Goal: Information Seeking & Learning: Learn about a topic

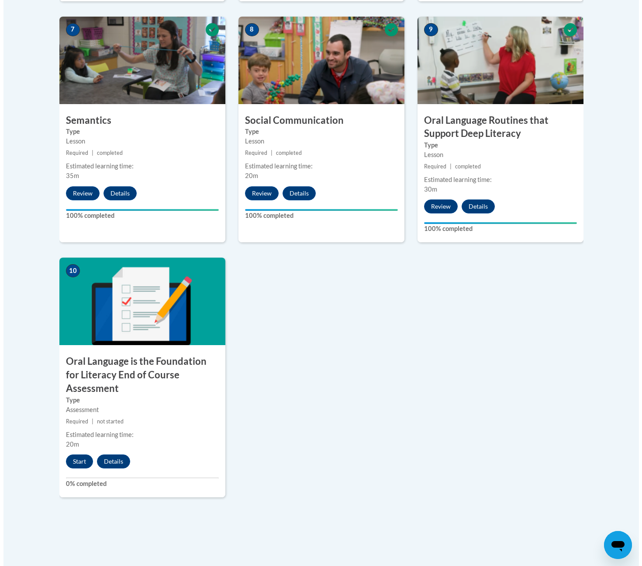
scroll to position [759, 0]
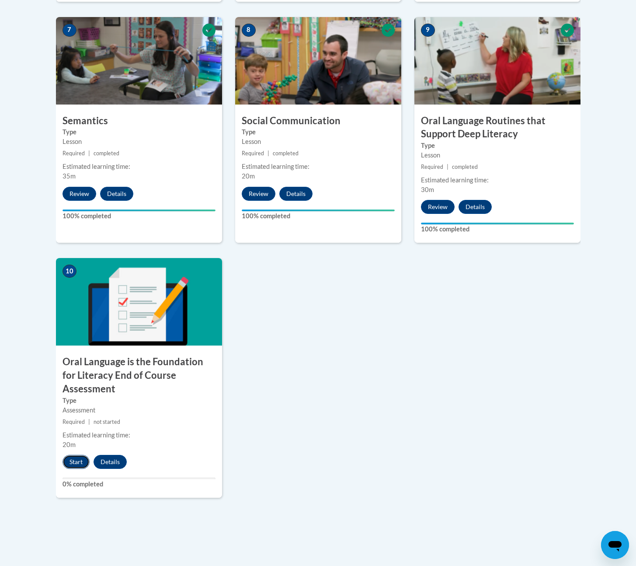
click at [74, 455] on button "Start" at bounding box center [75, 462] width 27 height 14
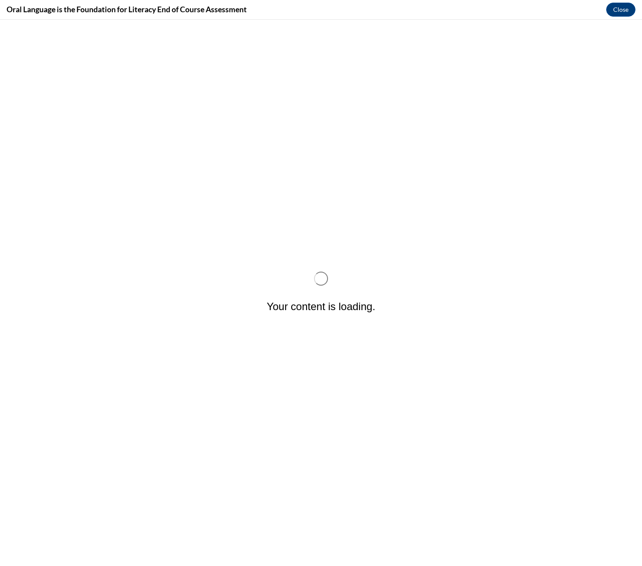
scroll to position [0, 0]
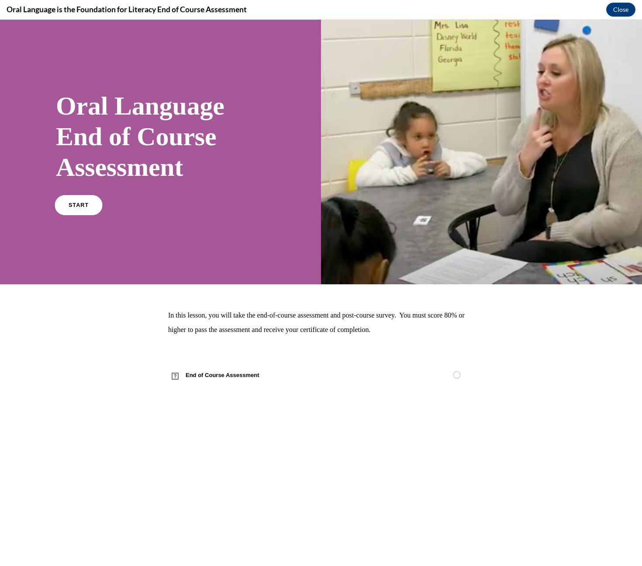
click at [85, 211] on link "START" at bounding box center [79, 205] width 48 height 20
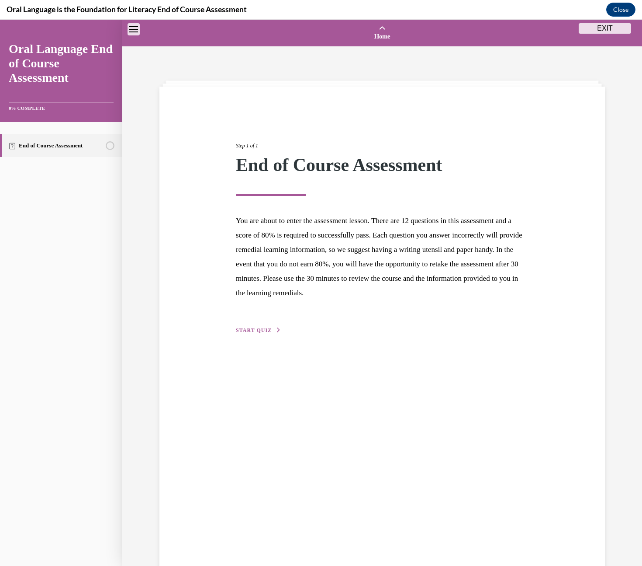
scroll to position [27, 0]
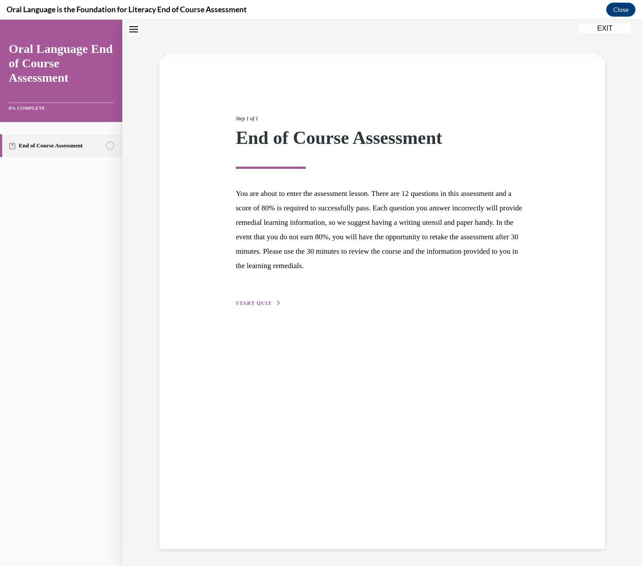
click at [250, 304] on span "START QUIZ" at bounding box center [254, 303] width 36 height 6
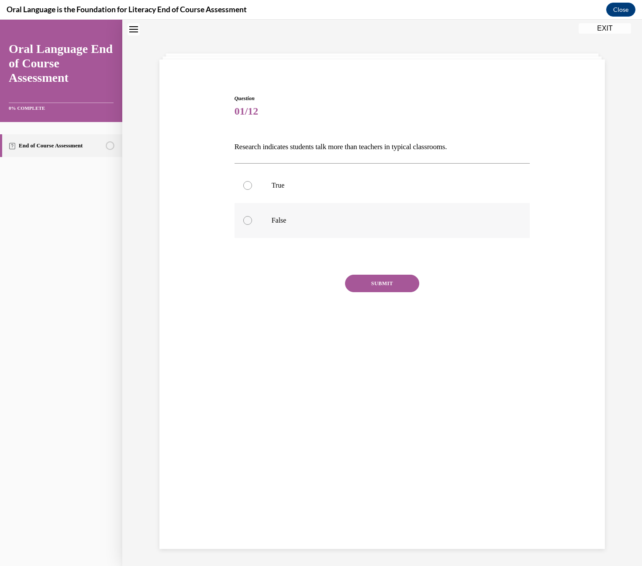
click at [318, 222] on p "False" at bounding box center [390, 220] width 237 height 9
click at [252, 222] on input "False" at bounding box center [247, 220] width 9 height 9
radio input "true"
click at [380, 285] on button "SUBMIT" at bounding box center [382, 282] width 74 height 17
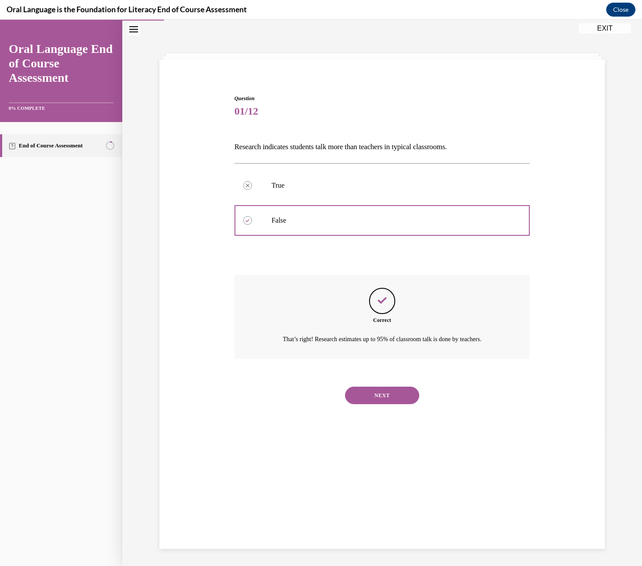
scroll to position [28, 0]
click at [374, 392] on button "NEXT" at bounding box center [382, 394] width 74 height 17
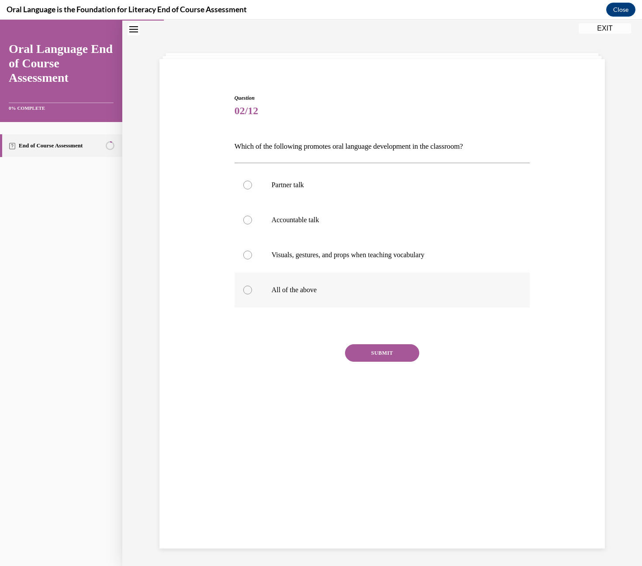
click at [285, 300] on label "All of the above" at bounding box center [383, 289] width 296 height 35
click at [252, 294] on input "All of the above" at bounding box center [247, 289] width 9 height 9
radio input "true"
click at [382, 351] on button "SUBMIT" at bounding box center [382, 352] width 74 height 17
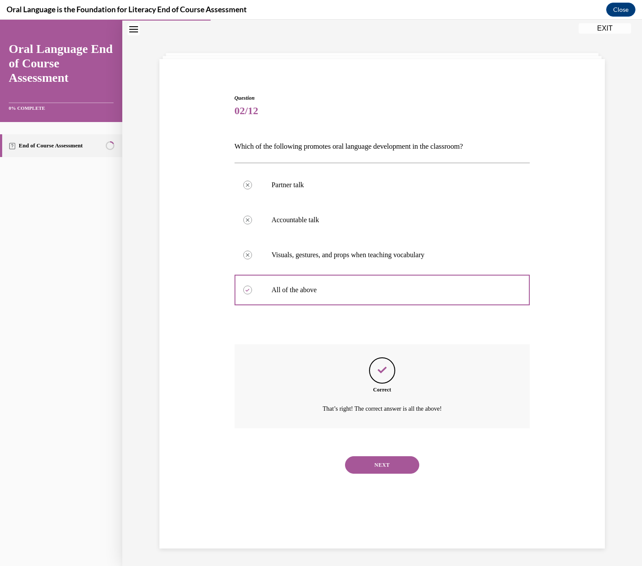
click at [372, 467] on button "NEXT" at bounding box center [382, 464] width 74 height 17
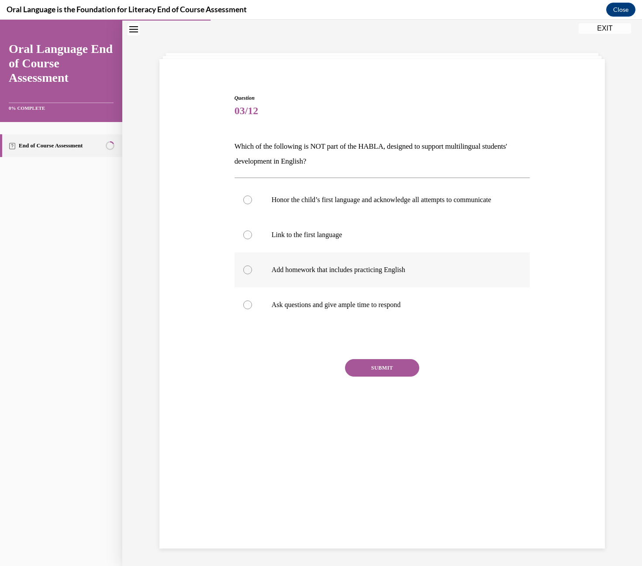
click at [297, 287] on label "Add homework that includes practicing English" at bounding box center [383, 269] width 296 height 35
click at [252, 274] on input "Add homework that includes practicing English" at bounding box center [247, 269] width 9 height 9
radio input "true"
click at [362, 376] on button "SUBMIT" at bounding box center [382, 367] width 74 height 17
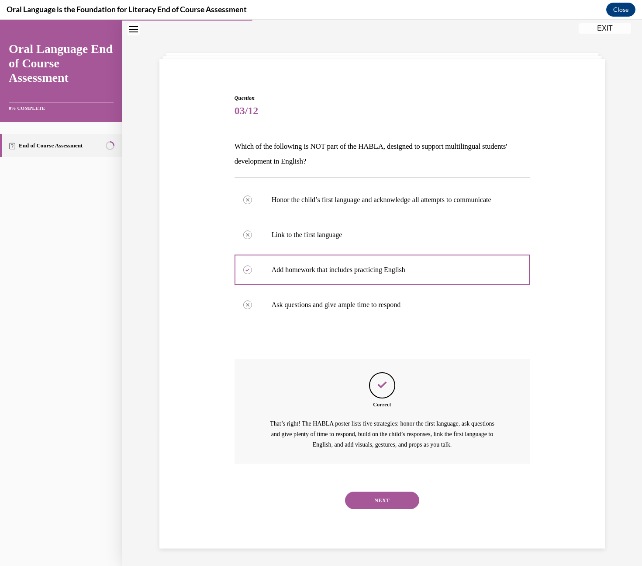
click at [355, 508] on button "NEXT" at bounding box center [382, 499] width 74 height 17
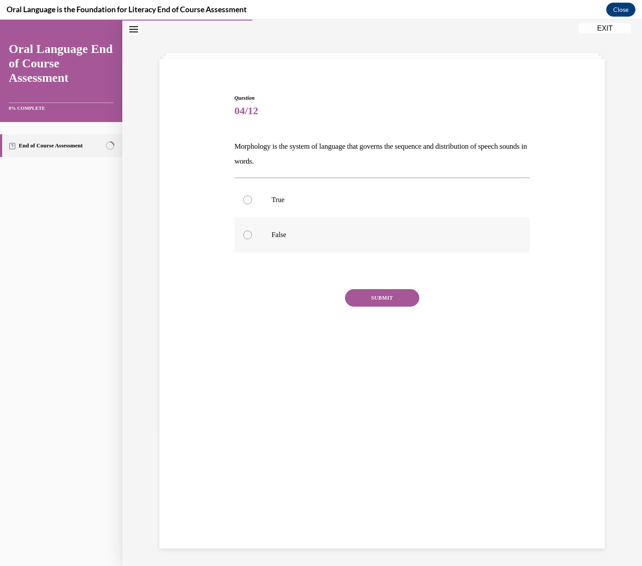
click at [272, 231] on p "False" at bounding box center [390, 234] width 237 height 9
click at [252, 231] on input "False" at bounding box center [247, 234] width 9 height 9
radio input "true"
click at [370, 299] on button "SUBMIT" at bounding box center [382, 297] width 74 height 17
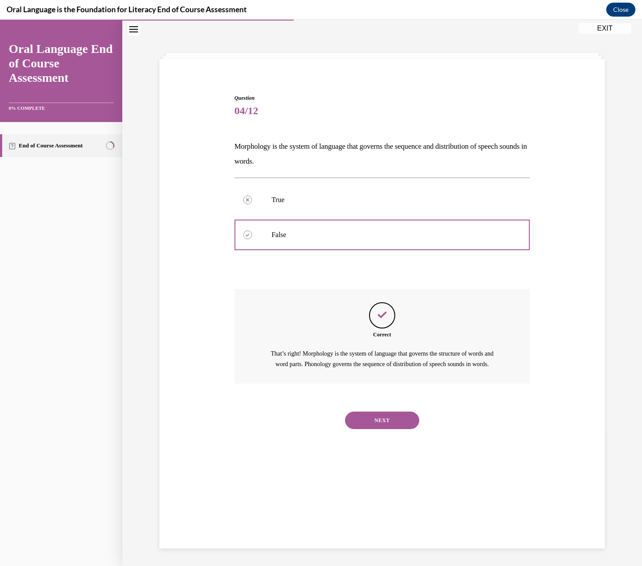
click at [367, 429] on button "NEXT" at bounding box center [382, 419] width 74 height 17
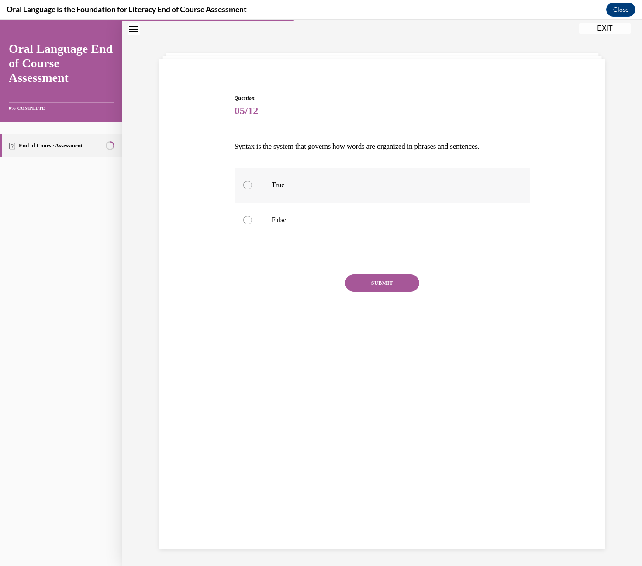
click at [267, 181] on label "True" at bounding box center [383, 184] width 296 height 35
click at [252, 181] on input "True" at bounding box center [247, 185] width 9 height 9
radio input "true"
click at [357, 283] on button "SUBMIT" at bounding box center [382, 282] width 74 height 17
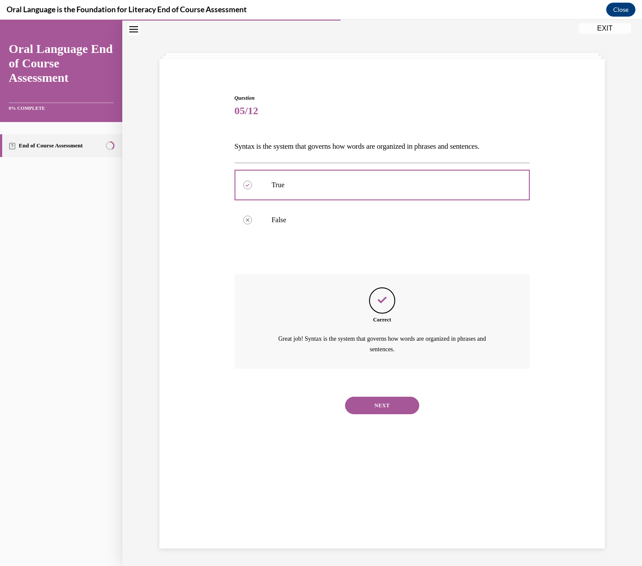
click at [382, 409] on button "NEXT" at bounding box center [382, 404] width 74 height 17
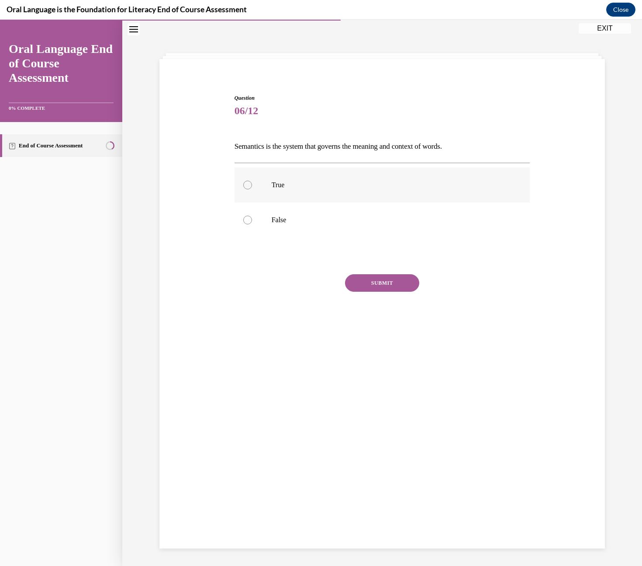
click at [295, 181] on p "True" at bounding box center [390, 185] width 237 height 9
click at [252, 181] on input "True" at bounding box center [247, 185] width 9 height 9
radio input "true"
click at [358, 287] on button "SUBMIT" at bounding box center [382, 282] width 74 height 17
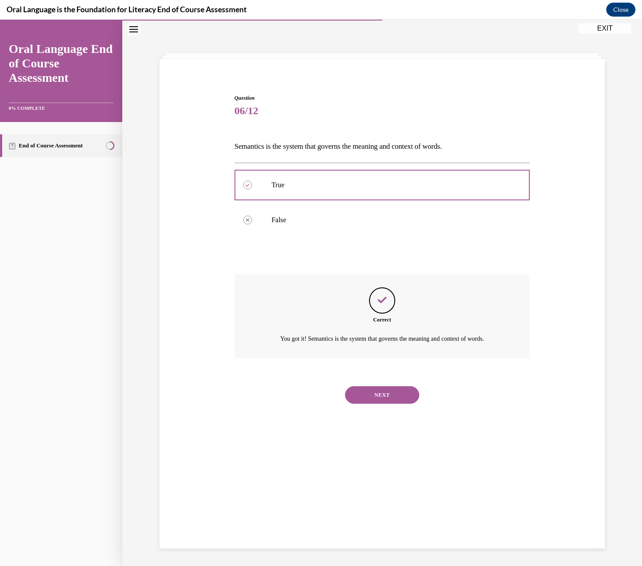
click at [366, 400] on button "NEXT" at bounding box center [382, 394] width 74 height 17
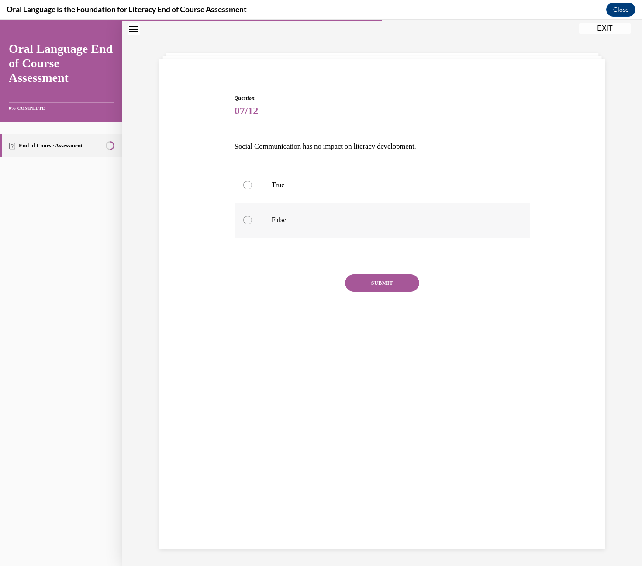
click at [290, 219] on p "False" at bounding box center [390, 219] width 237 height 9
click at [252, 219] on input "False" at bounding box center [247, 219] width 9 height 9
radio input "true"
click at [373, 284] on button "SUBMIT" at bounding box center [382, 282] width 74 height 17
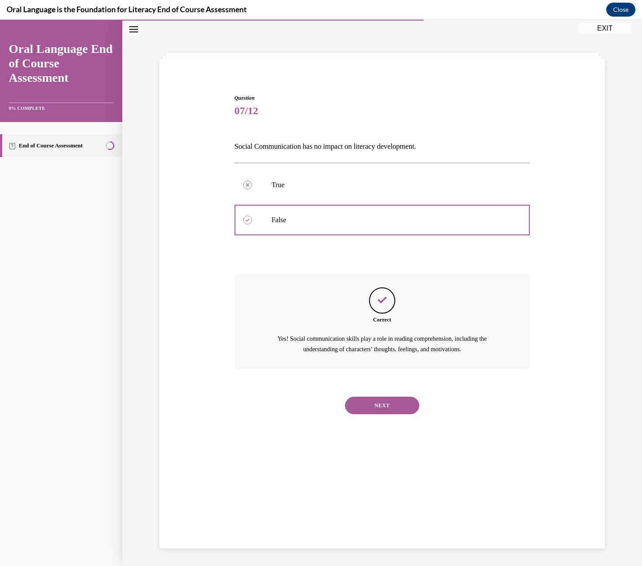
click at [372, 406] on button "NEXT" at bounding box center [382, 404] width 74 height 17
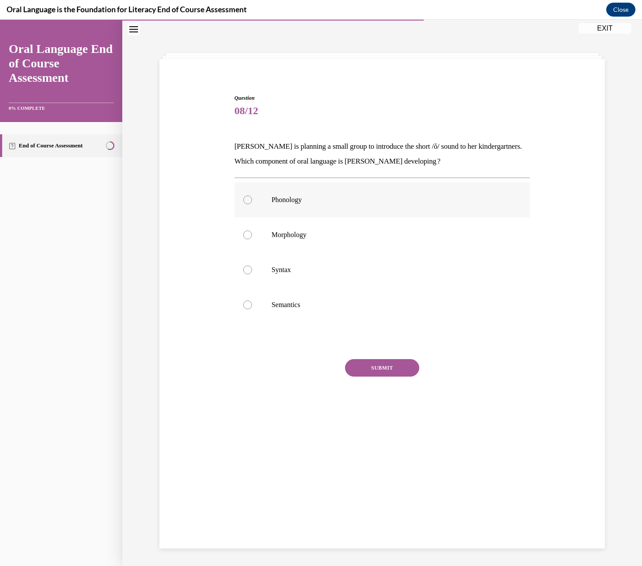
click at [299, 205] on label "Phonology" at bounding box center [383, 199] width 296 height 35
click at [252, 204] on input "Phonology" at bounding box center [247, 199] width 9 height 9
radio input "true"
click at [368, 369] on button "SUBMIT" at bounding box center [382, 367] width 74 height 17
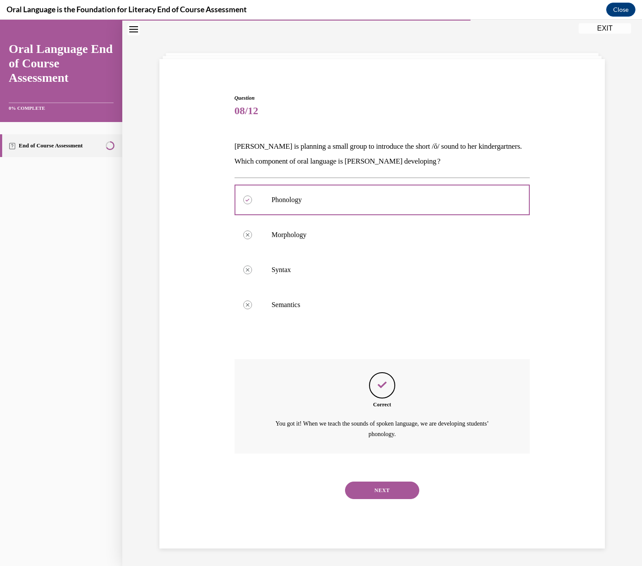
click at [362, 493] on button "NEXT" at bounding box center [382, 489] width 74 height 17
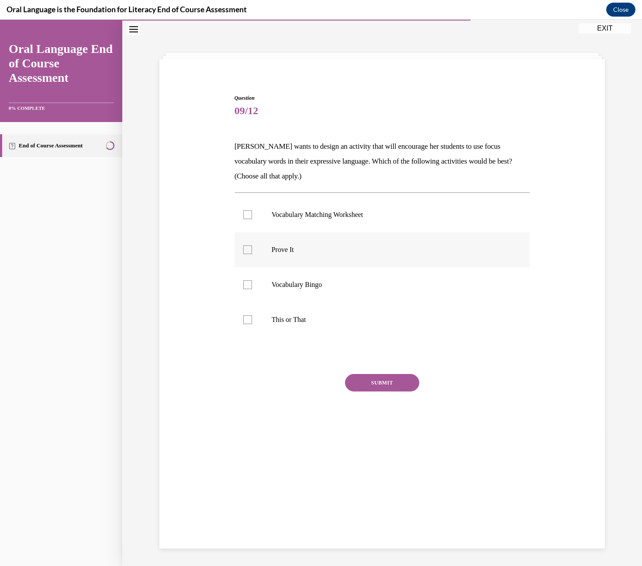
click at [293, 252] on p "Prove It" at bounding box center [390, 249] width 237 height 9
click at [252, 252] on input "Prove It" at bounding box center [247, 249] width 9 height 9
checkbox input "true"
click at [385, 384] on button "SUBMIT" at bounding box center [382, 382] width 74 height 17
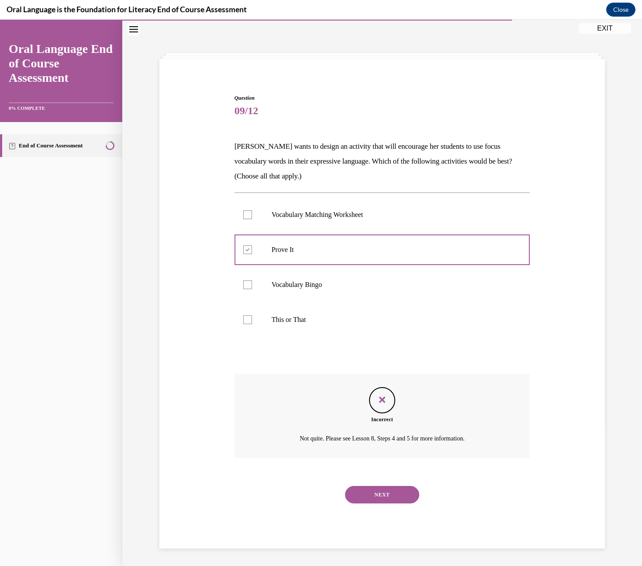
click at [376, 500] on button "NEXT" at bounding box center [382, 494] width 74 height 17
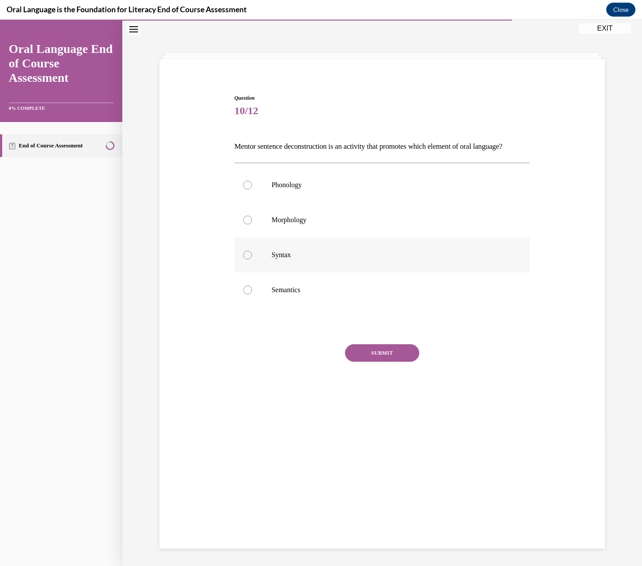
click at [277, 272] on label "Syntax" at bounding box center [383, 254] width 296 height 35
click at [252, 259] on input "Syntax" at bounding box center [247, 254] width 9 height 9
radio input "true"
click at [376, 361] on button "SUBMIT" at bounding box center [382, 352] width 74 height 17
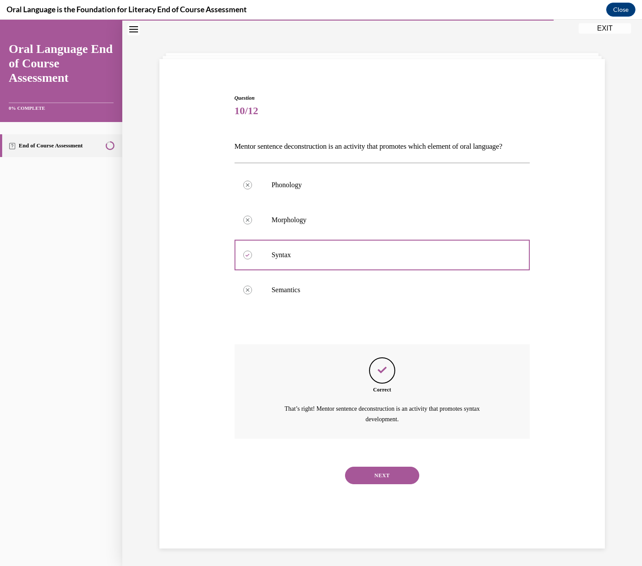
click at [374, 484] on button "NEXT" at bounding box center [382, 474] width 74 height 17
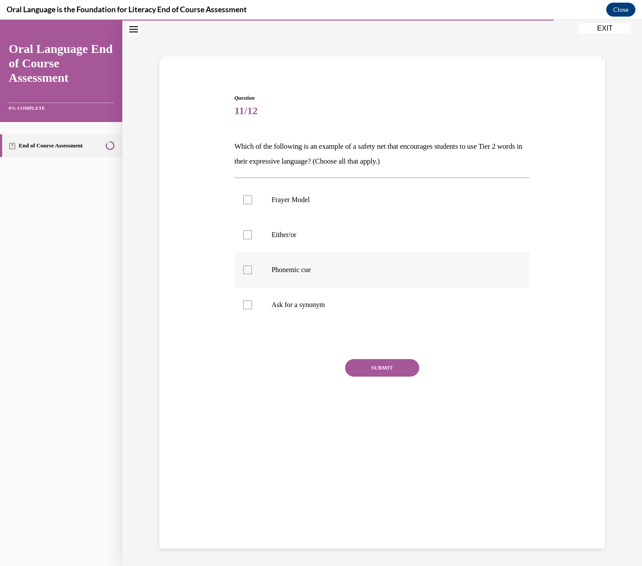
click at [305, 273] on p "Phonemic cue" at bounding box center [390, 269] width 237 height 9
click at [252, 273] on input "Phonemic cue" at bounding box center [247, 269] width 9 height 9
checkbox input "true"
click at [294, 308] on p "Ask for a synonym" at bounding box center [390, 304] width 237 height 9
click at [252, 308] on input "Ask for a synonym" at bounding box center [247, 304] width 9 height 9
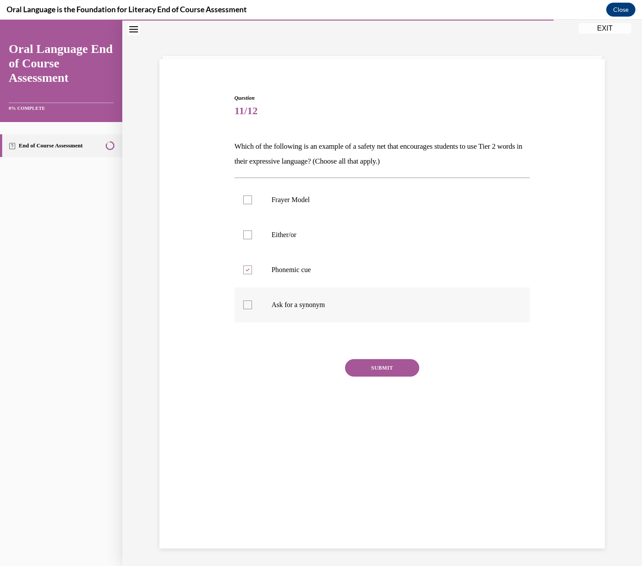
checkbox input "true"
click at [304, 240] on label "Either/or" at bounding box center [383, 234] width 296 height 35
click at [252, 239] on input "Either/or" at bounding box center [247, 234] width 9 height 9
checkbox input "true"
click at [377, 361] on button "SUBMIT" at bounding box center [382, 367] width 74 height 17
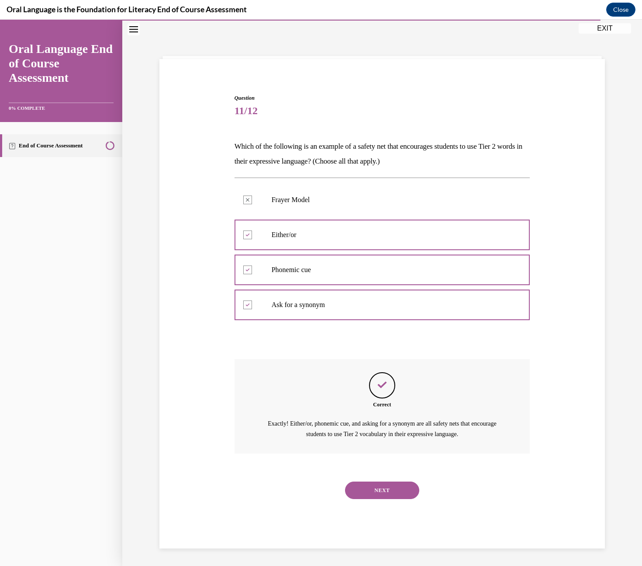
click at [376, 491] on button "NEXT" at bounding box center [382, 489] width 74 height 17
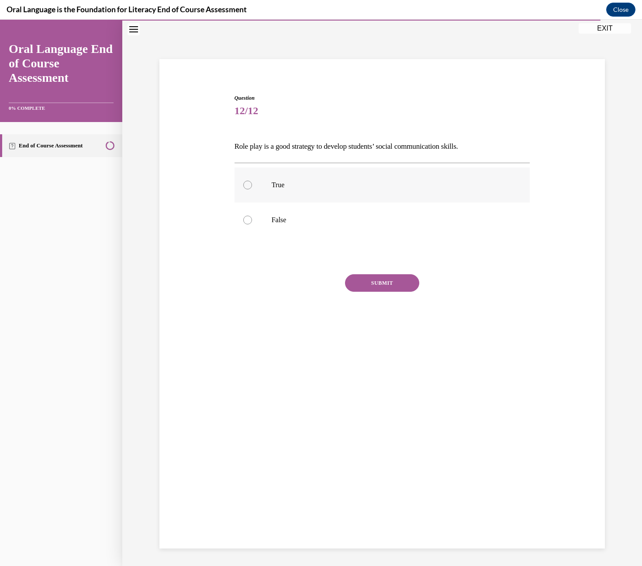
click at [292, 183] on p "True" at bounding box center [390, 185] width 237 height 9
click at [252, 183] on input "True" at bounding box center [247, 185] width 9 height 9
radio input "true"
click at [378, 289] on button "SUBMIT" at bounding box center [382, 282] width 74 height 17
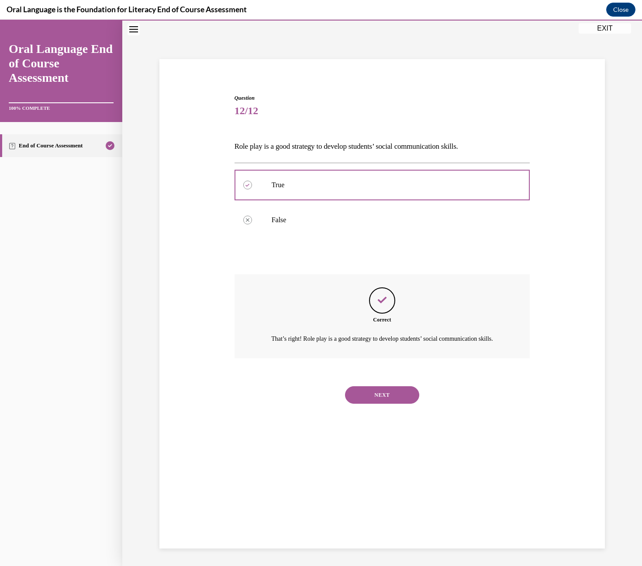
click at [373, 403] on button "NEXT" at bounding box center [382, 394] width 74 height 17
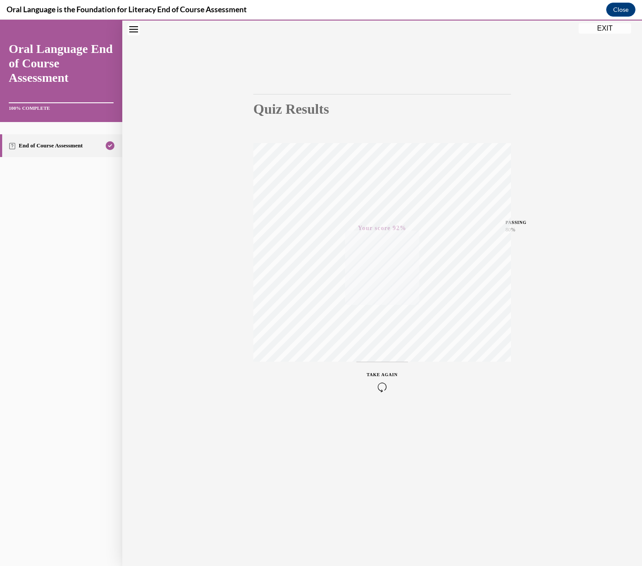
click at [601, 28] on button "EXIT" at bounding box center [605, 28] width 52 height 10
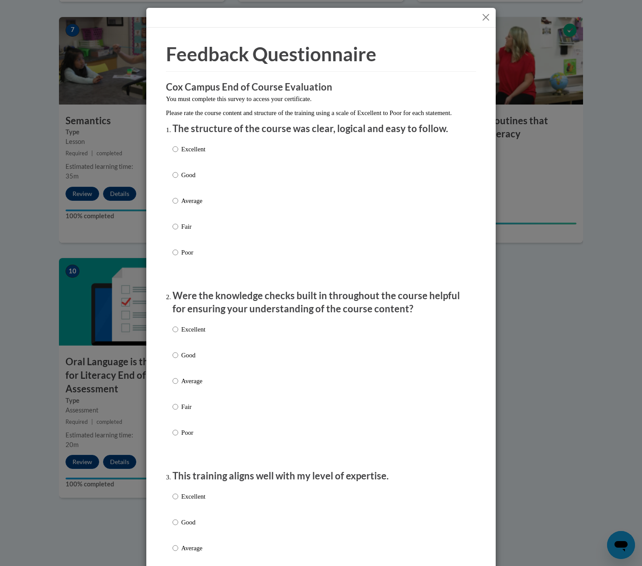
click at [181, 205] on p "Average" at bounding box center [193, 201] width 24 height 10
click at [178, 205] on input "Average" at bounding box center [176, 201] width 6 height 10
radio input "true"
click at [183, 385] on p "Average" at bounding box center [193, 381] width 24 height 10
click at [178, 385] on input "Average" at bounding box center [176, 381] width 6 height 10
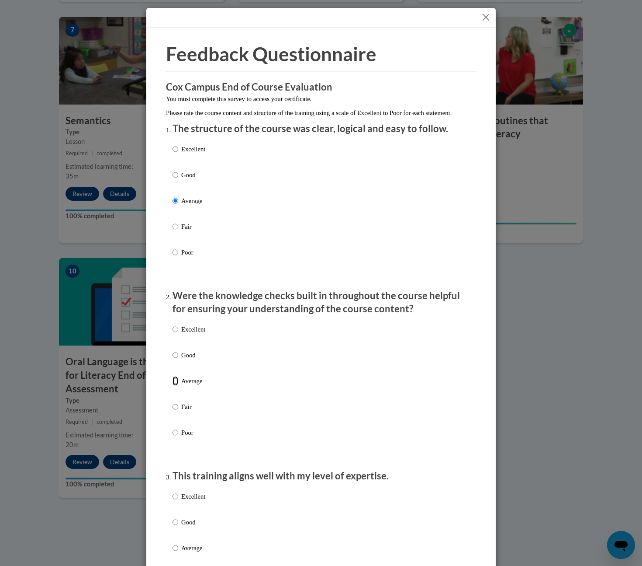
radio input "true"
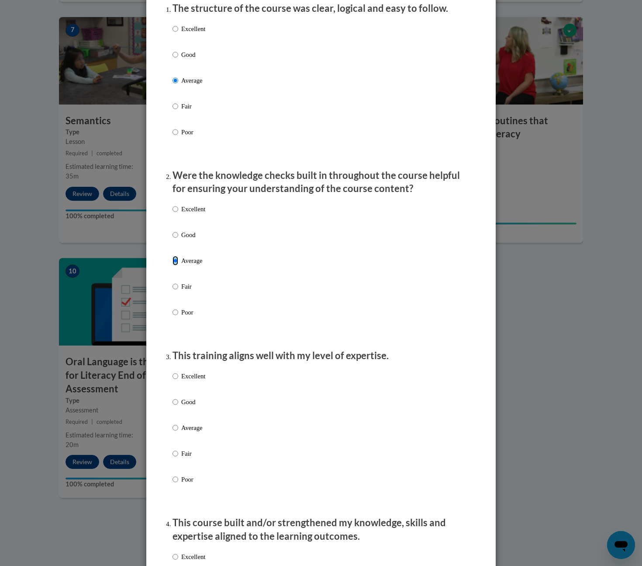
scroll to position [132, 0]
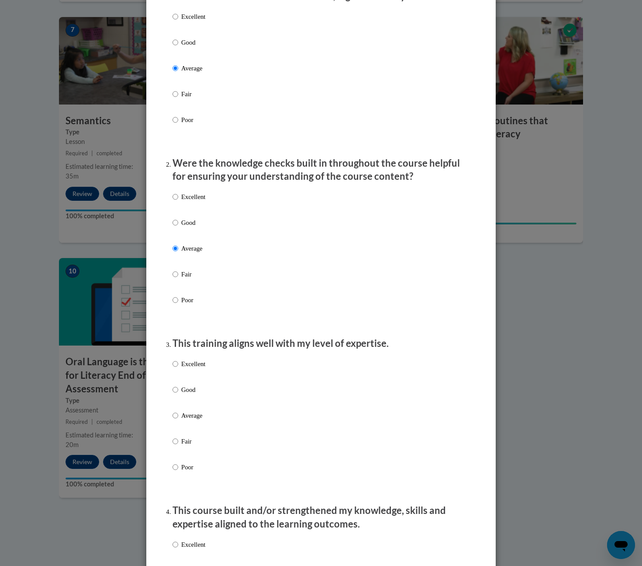
click at [186, 418] on div "Excellent Good Average Fair Poor" at bounding box center [189, 421] width 33 height 135
click at [179, 429] on label "Average" at bounding box center [189, 422] width 33 height 24
click at [178, 420] on input "Average" at bounding box center [176, 415] width 6 height 10
radio input "true"
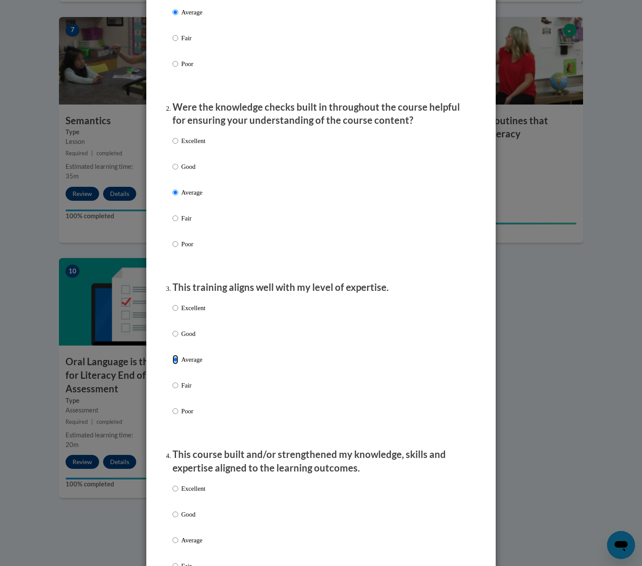
scroll to position [391, 0]
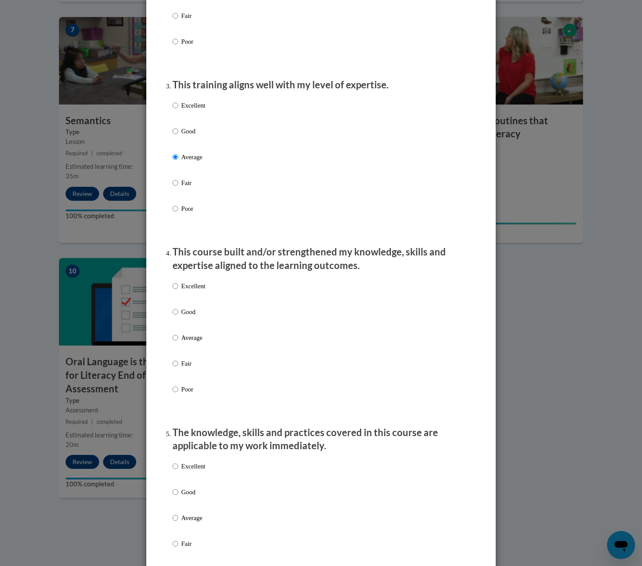
click at [183, 353] on label "Average" at bounding box center [189, 345] width 33 height 24
click at [178, 342] on input "Average" at bounding box center [176, 338] width 6 height 10
radio input "true"
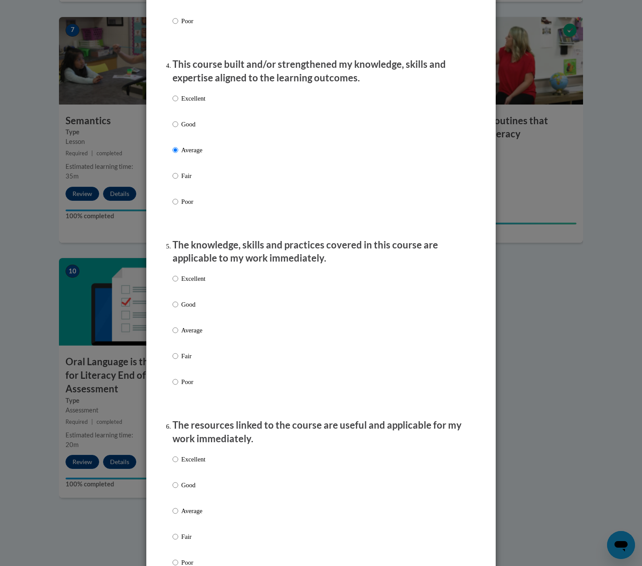
click at [191, 344] on label "Average" at bounding box center [189, 337] width 33 height 24
click at [178, 335] on input "Average" at bounding box center [176, 330] width 6 height 10
radio input "true"
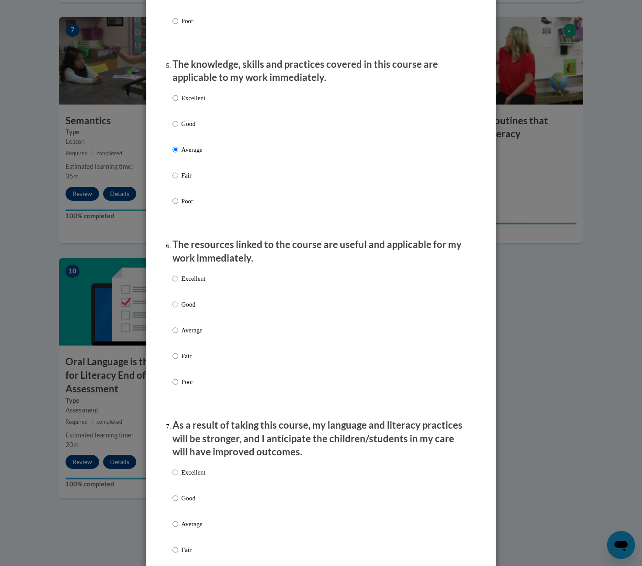
click at [185, 335] on p "Average" at bounding box center [193, 330] width 24 height 10
click at [178, 335] on input "Average" at bounding box center [176, 330] width 6 height 10
radio input "true"
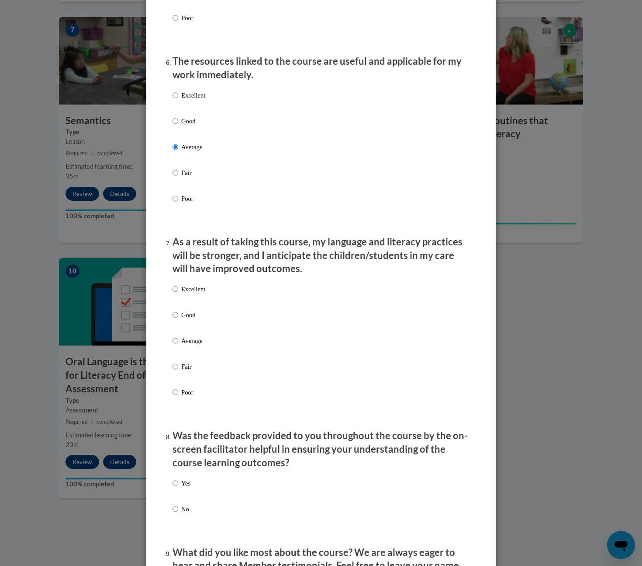
drag, startPoint x: 184, startPoint y: 351, endPoint x: 193, endPoint y: 356, distance: 11.0
click at [184, 345] on p "Average" at bounding box center [193, 341] width 24 height 10
click at [178, 345] on input "Average" at bounding box center [176, 341] width 6 height 10
radio input "true"
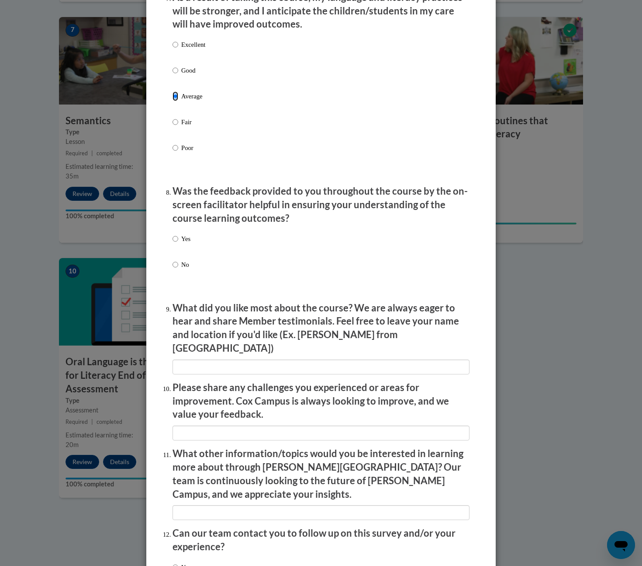
scroll to position [1185, 0]
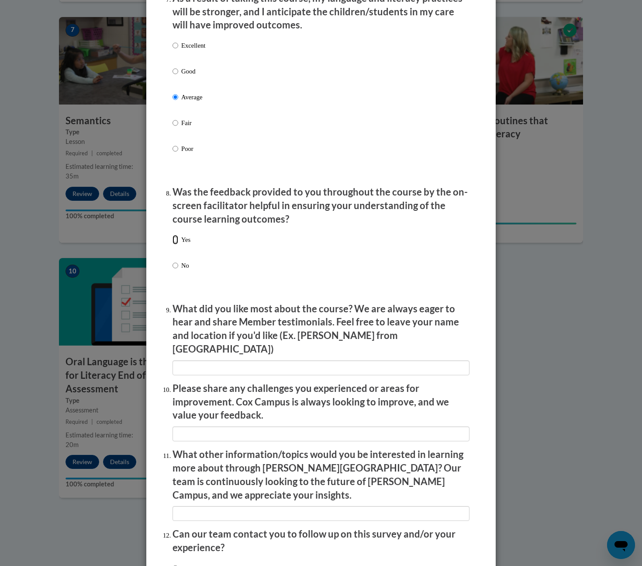
click at [174, 244] on input "Yes" at bounding box center [176, 240] width 6 height 10
radio input "true"
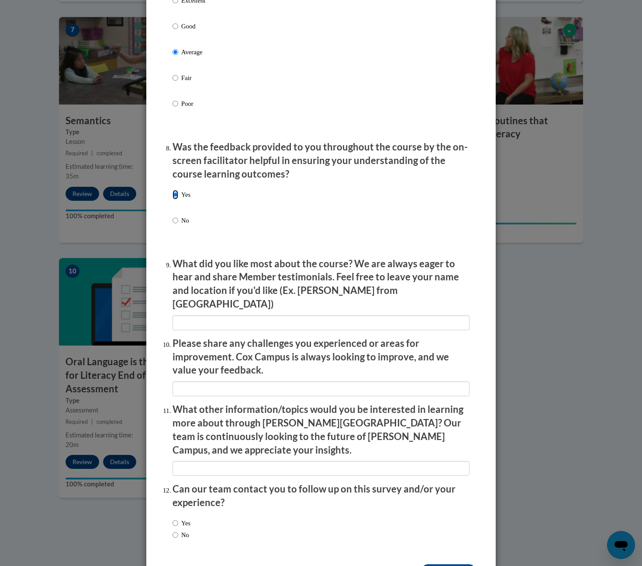
scroll to position [1246, 0]
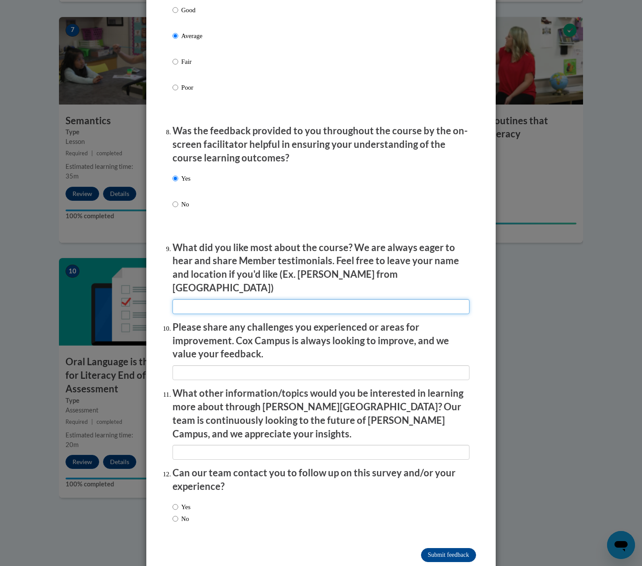
type input "Cultural consideration"
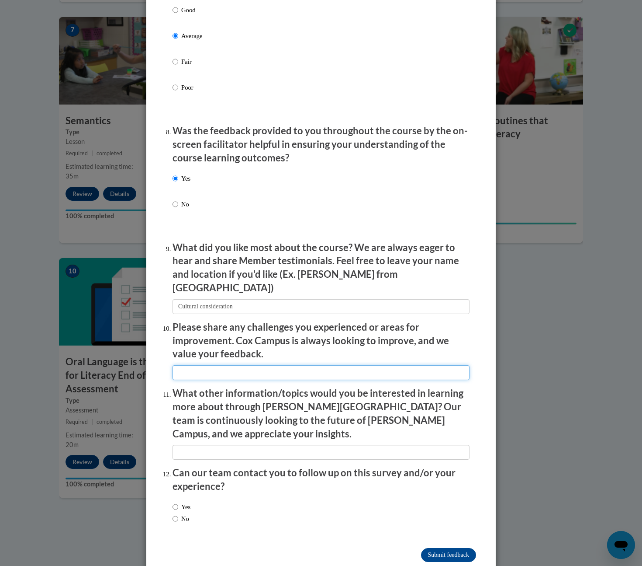
click at [329, 367] on input "textbox" at bounding box center [321, 372] width 297 height 15
type input "none"
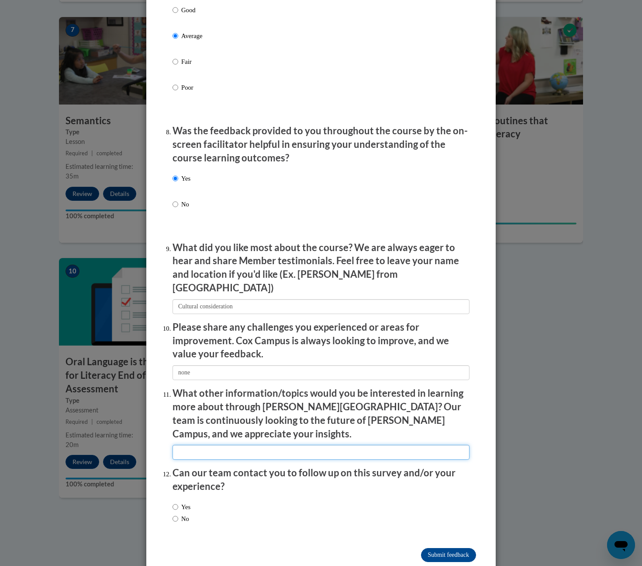
click at [302, 444] on input "textbox" at bounding box center [321, 451] width 297 height 15
type input "none"
click at [173, 514] on input "No" at bounding box center [176, 519] width 6 height 10
radio input "true"
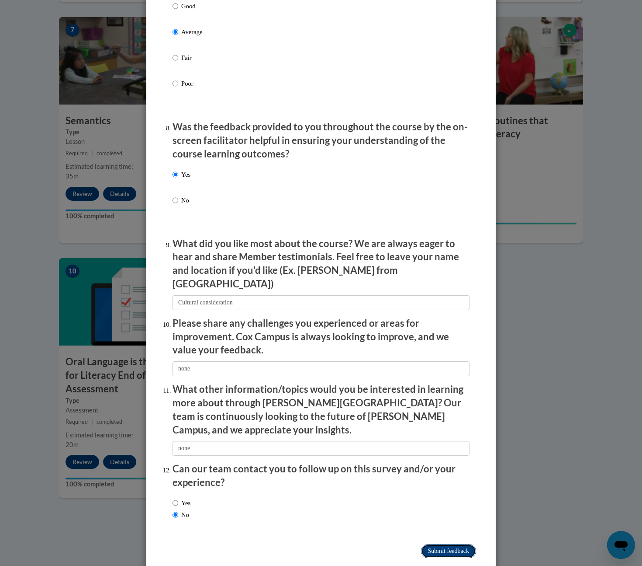
click at [421, 544] on input "Submit feedback" at bounding box center [448, 551] width 55 height 14
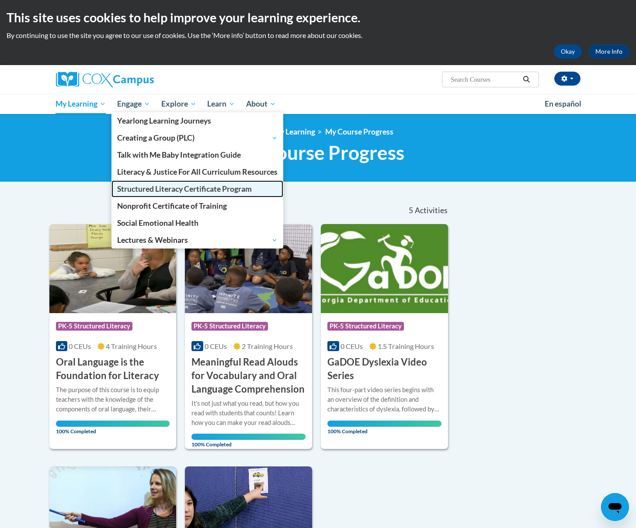
click at [146, 188] on span "Structured Literacy Certificate Program" at bounding box center [184, 188] width 135 height 9
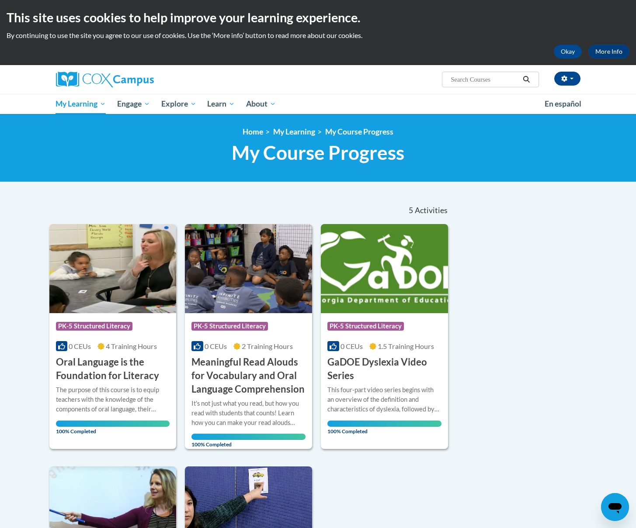
click at [460, 419] on div "Sort Date Enrolled Title (A-Z) «« « 1-5 » »» 5 Activities CEUs Course Category:…" at bounding box center [318, 431] width 551 height 469
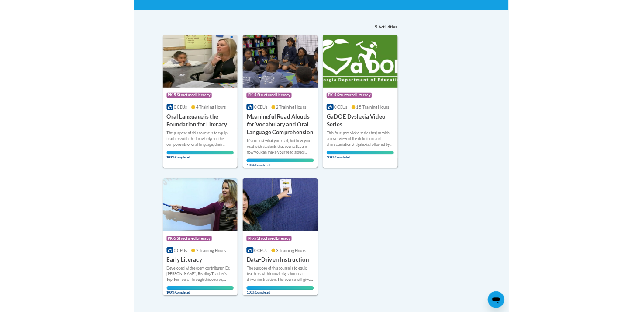
scroll to position [25, 0]
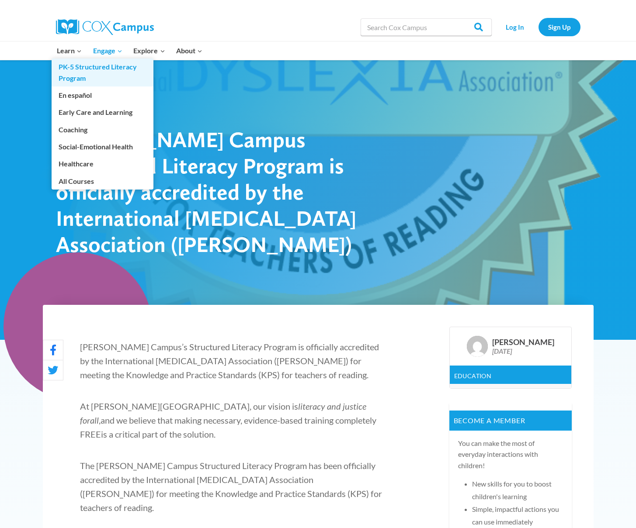
click at [69, 69] on link "PK-5 Structured Literacy Program" at bounding box center [103, 73] width 102 height 28
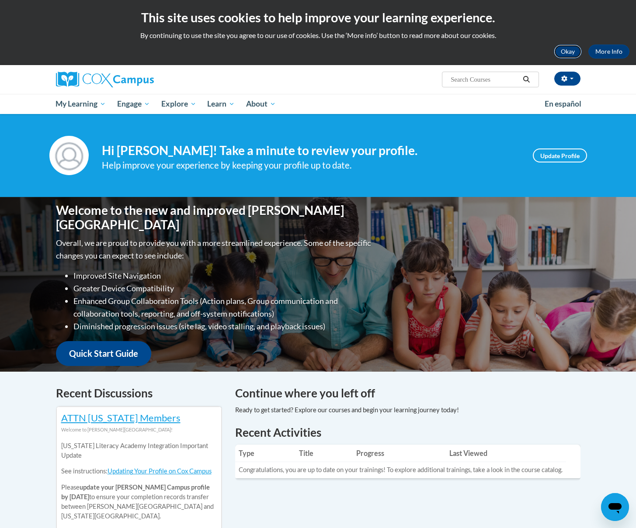
click at [570, 57] on button "Okay" at bounding box center [568, 52] width 28 height 14
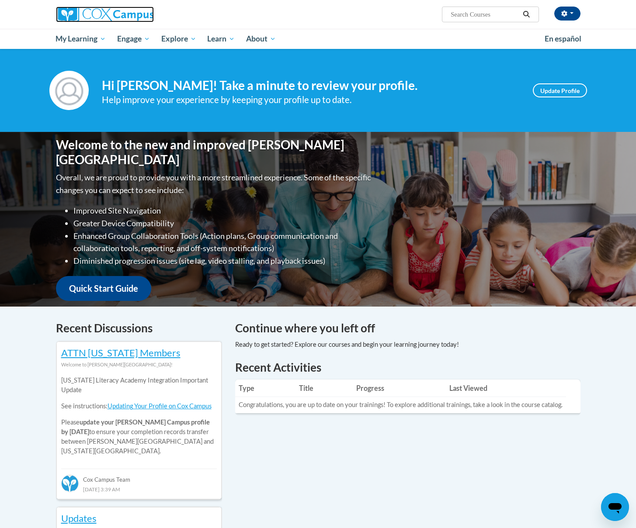
click at [100, 10] on img at bounding box center [105, 15] width 98 height 16
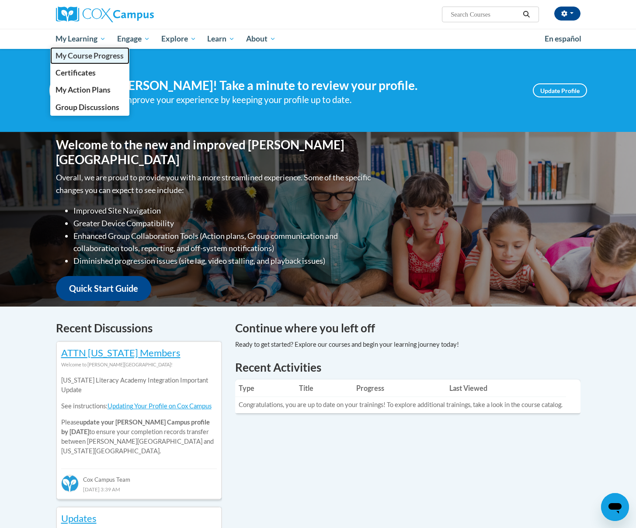
click at [93, 56] on span "My Course Progress" at bounding box center [90, 55] width 68 height 9
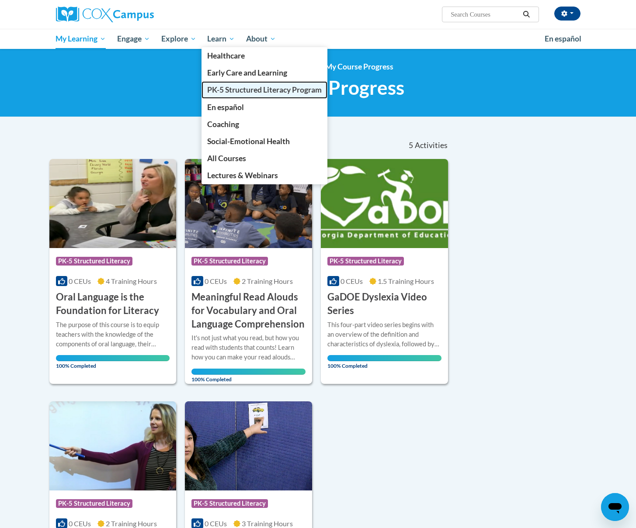
click at [233, 84] on link "PK-5 Structured Literacy Program" at bounding box center [264, 89] width 126 height 17
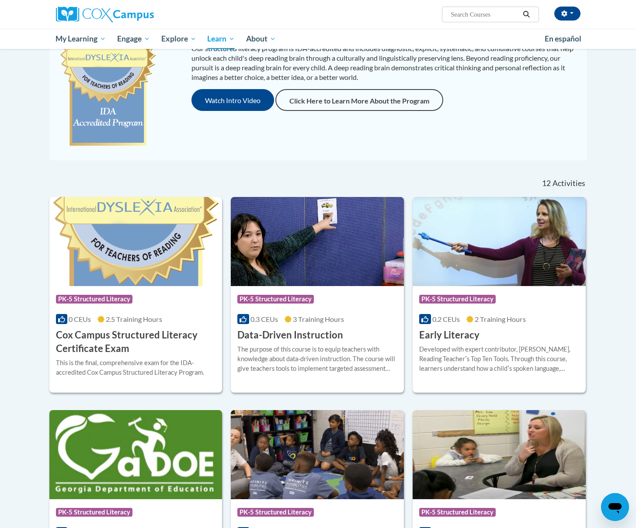
scroll to position [133, 0]
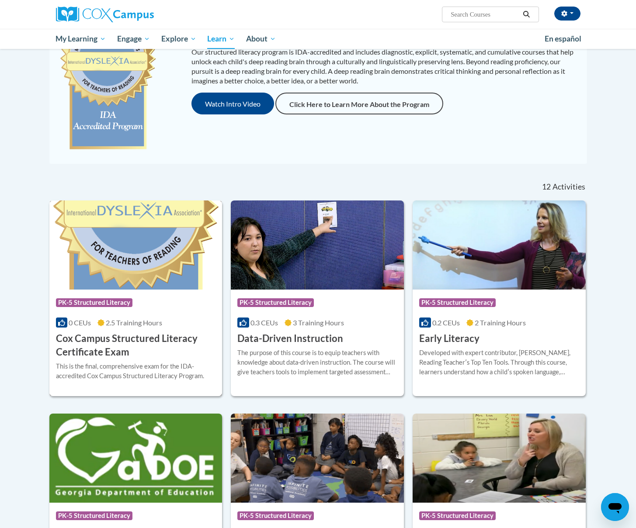
click at [156, 299] on div "Course Category: PK-5 Structured Literacy" at bounding box center [136, 304] width 160 height 20
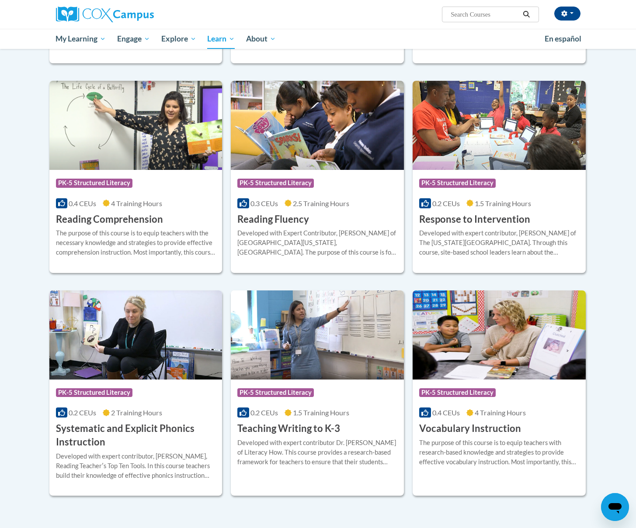
scroll to position [696, 0]
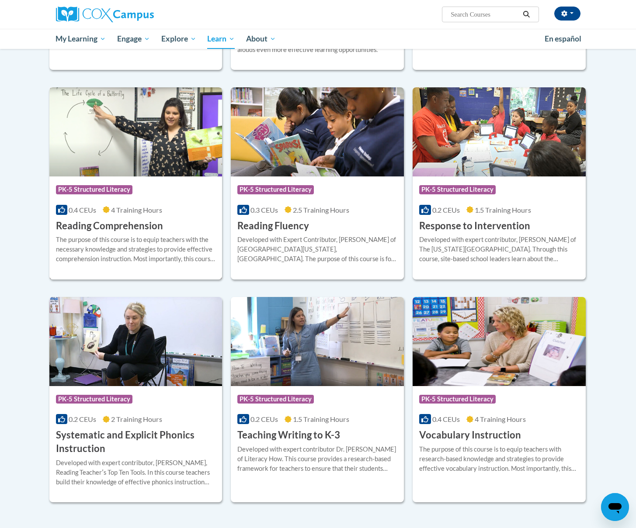
click at [131, 230] on h3 "Reading Comprehension" at bounding box center [109, 226] width 107 height 14
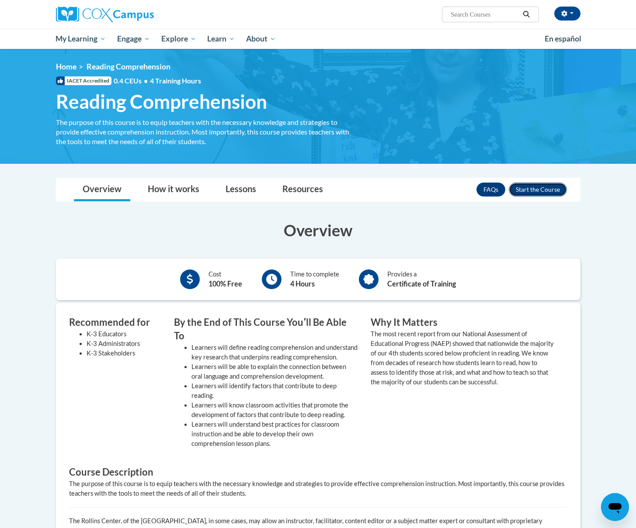
click at [528, 191] on button "Enroll" at bounding box center [538, 190] width 58 height 14
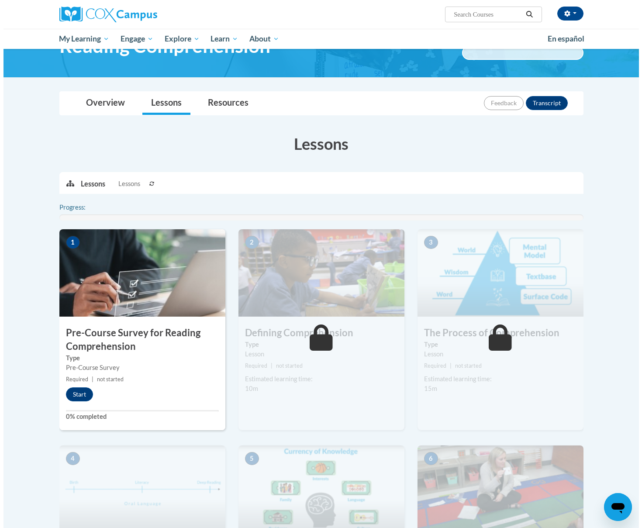
scroll to position [57, 0]
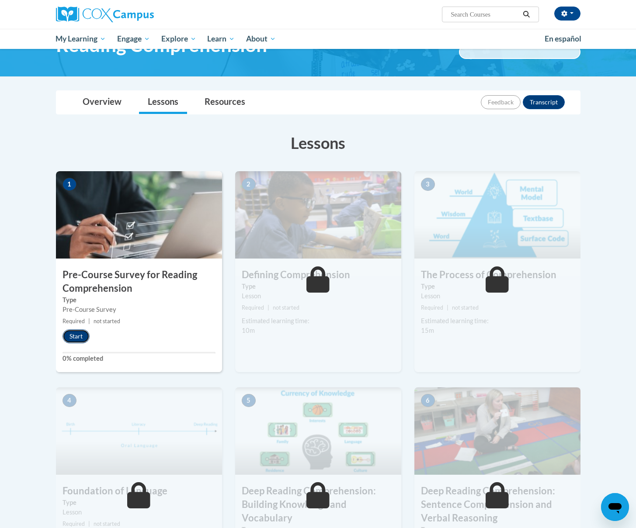
click at [82, 330] on button "Start" at bounding box center [75, 337] width 27 height 14
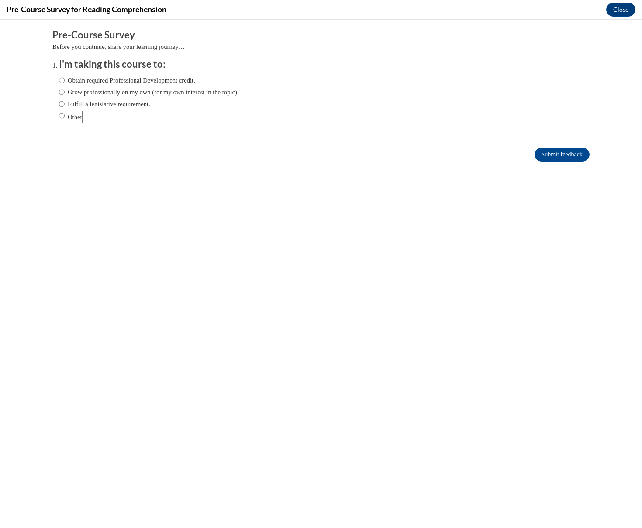
scroll to position [0, 0]
click at [84, 103] on label "Fulfill a legislative requirement." at bounding box center [104, 104] width 91 height 10
click at [65, 103] on input "Fulfill a legislative requirement." at bounding box center [62, 104] width 6 height 10
radio input "true"
click at [557, 154] on input "Submit feedback" at bounding box center [562, 155] width 55 height 14
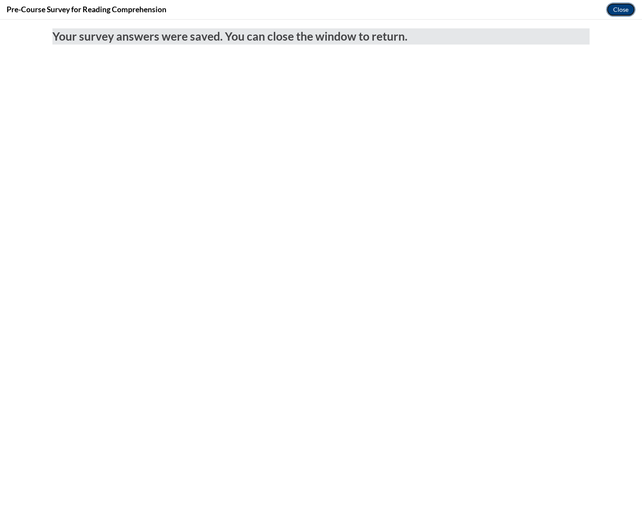
click at [628, 9] on button "Close" at bounding box center [621, 10] width 29 height 14
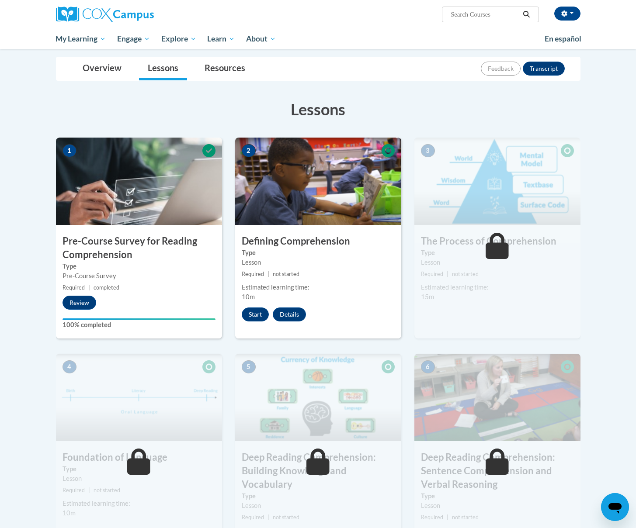
scroll to position [75, 0]
